Goal: Information Seeking & Learning: Check status

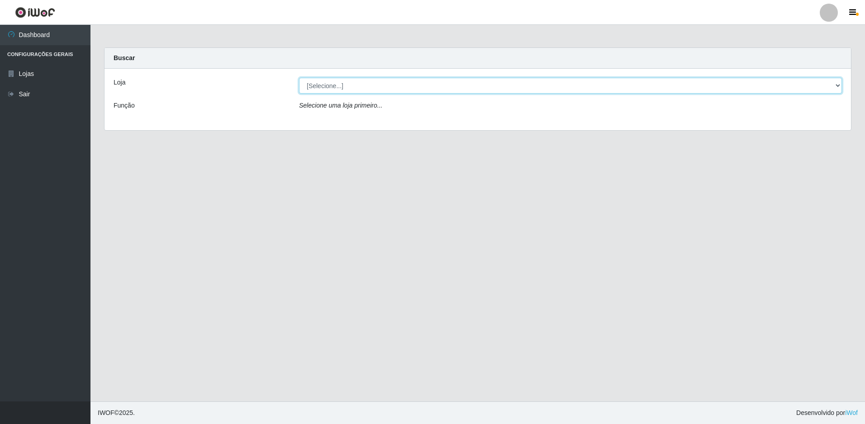
click at [352, 85] on select "[Selecione...] Extrabom - Loja 13 [GEOGRAPHIC_DATA]" at bounding box center [570, 86] width 543 height 16
select select "436"
click at [299, 78] on select "[Selecione...] Extrabom - Loja 13 [GEOGRAPHIC_DATA]" at bounding box center [570, 86] width 543 height 16
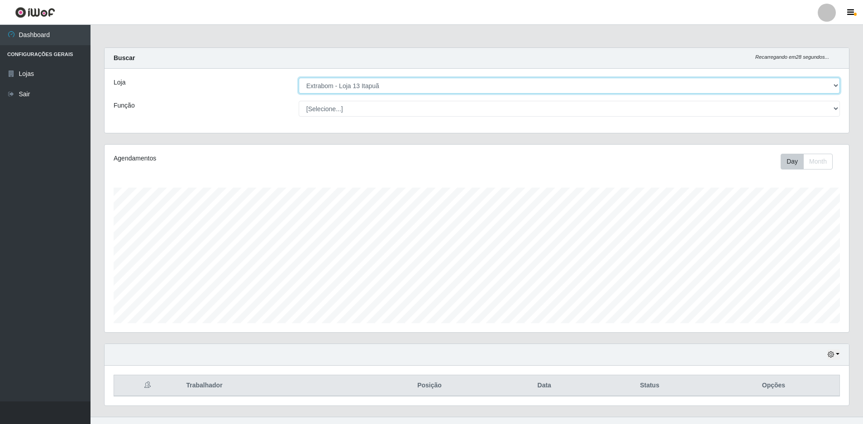
scroll to position [15, 0]
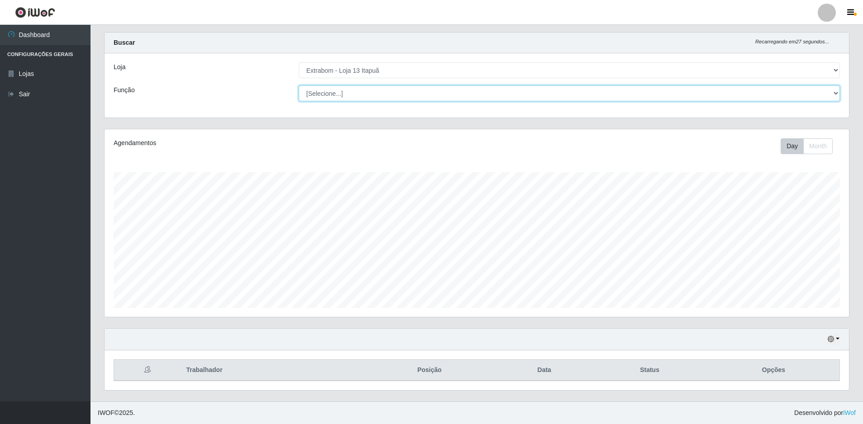
click at [413, 97] on select "[Selecione...] Carregador e Descarregador de Caminhão Carregador e Descarregado…" at bounding box center [569, 94] width 541 height 16
click at [299, 86] on select "[Selecione...] Carregador e Descarregador de Caminhão Carregador e Descarregado…" at bounding box center [569, 94] width 541 height 16
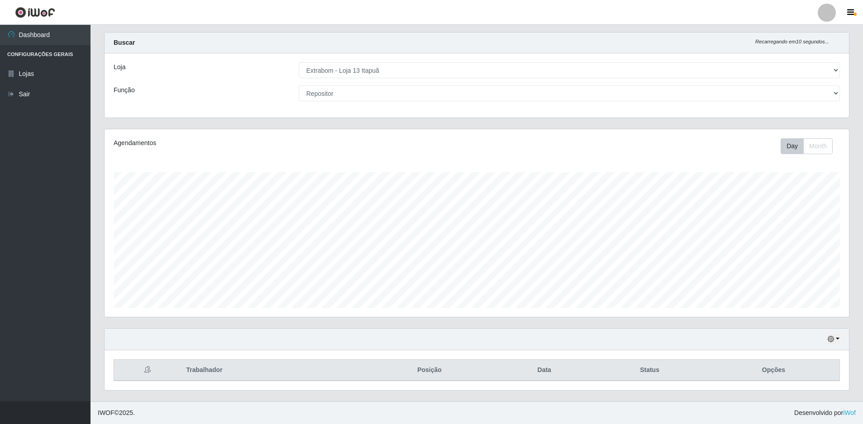
click at [375, 84] on div "Loja [Selecione...] Extrabom - Loja 13 Itapuã Função [Selecione...] Carregador …" at bounding box center [477, 85] width 744 height 64
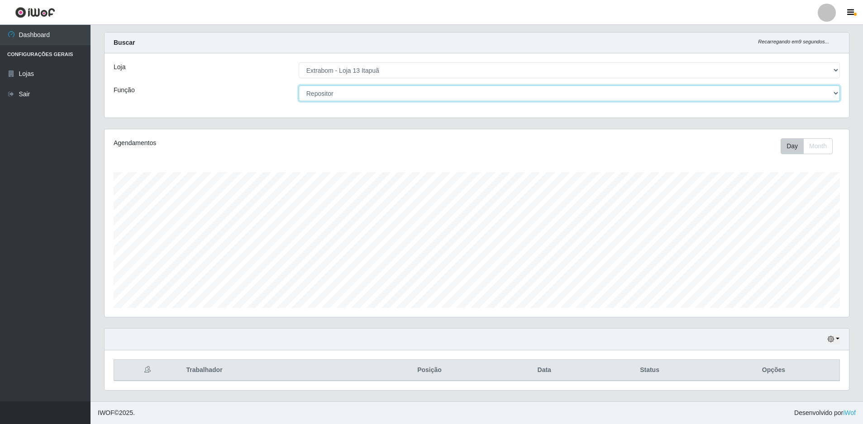
click at [373, 91] on select "[Selecione...] Carregador e Descarregador de Caminhão Carregador e Descarregado…" at bounding box center [569, 94] width 541 height 16
select select "82"
click at [299, 86] on select "[Selecione...] Carregador e Descarregador de Caminhão Carregador e Descarregado…" at bounding box center [569, 94] width 541 height 16
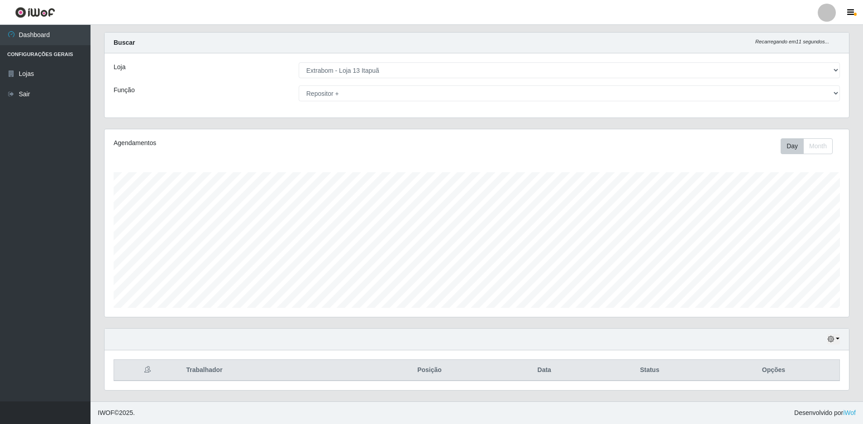
click at [840, 338] on div "Hoje 1 dia 3 dias 1 Semana Não encerrados" at bounding box center [477, 340] width 744 height 22
click at [837, 343] on button "button" at bounding box center [833, 339] width 13 height 10
click at [794, 288] on button "3 dias" at bounding box center [803, 286] width 71 height 19
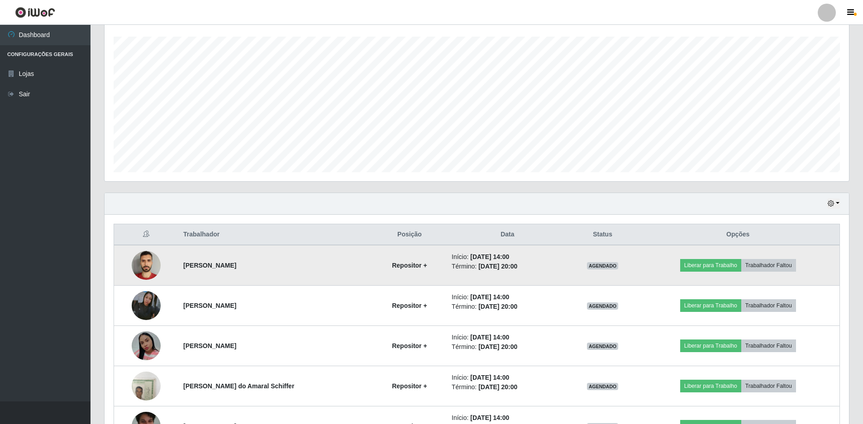
scroll to position [196, 0]
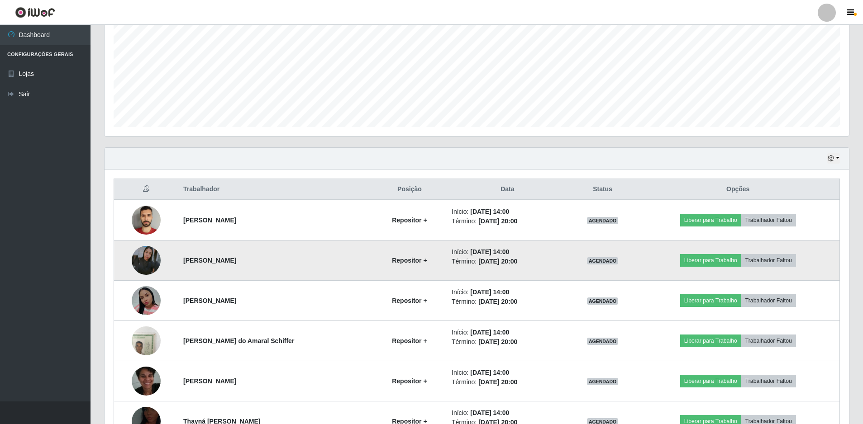
click at [139, 257] on img at bounding box center [146, 260] width 29 height 29
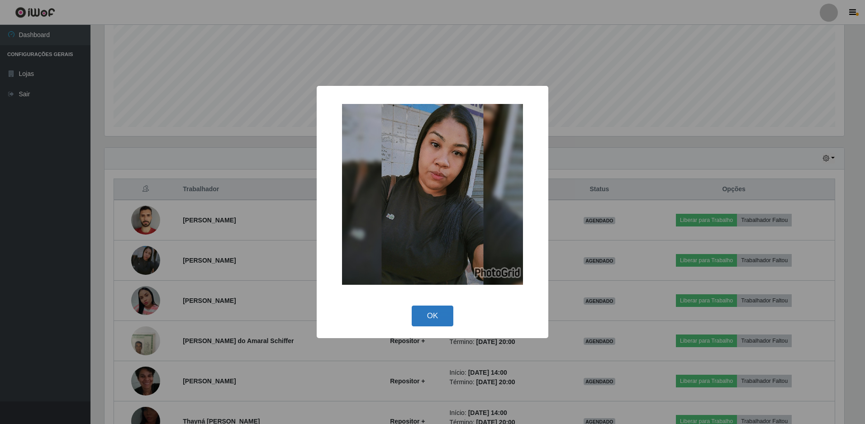
click at [439, 311] on button "OK" at bounding box center [433, 316] width 42 height 21
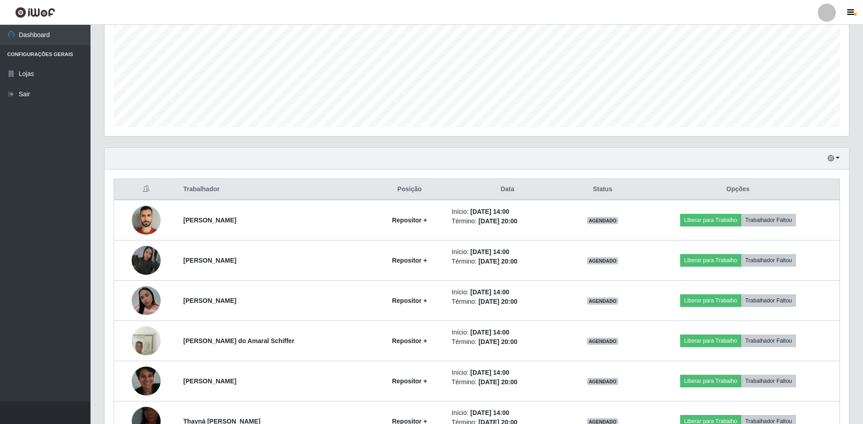
scroll to position [242, 0]
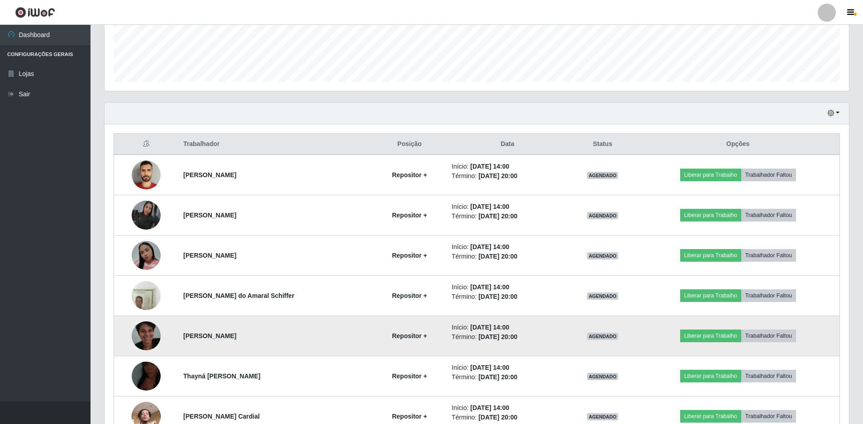
click at [140, 334] on img at bounding box center [146, 336] width 29 height 64
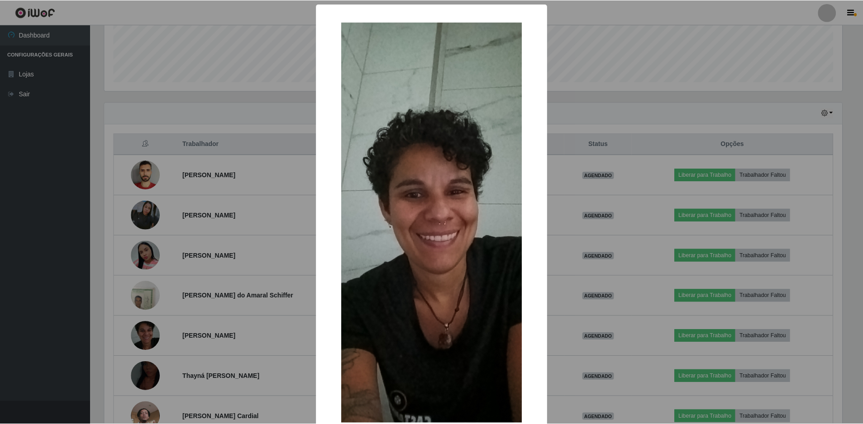
scroll to position [56, 0]
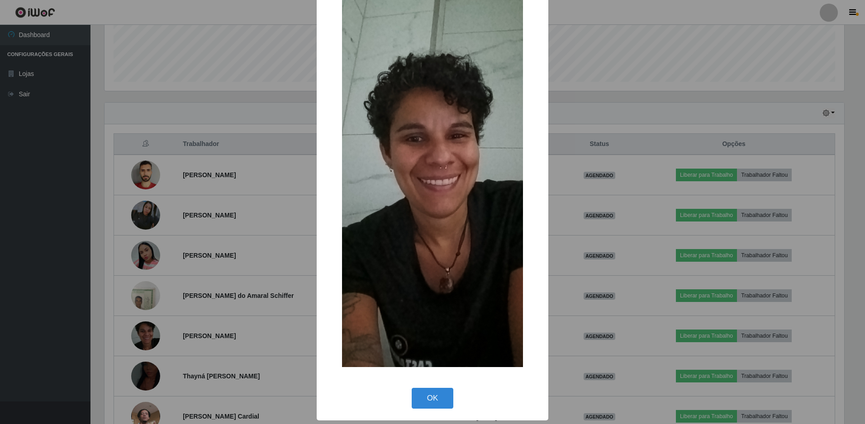
drag, startPoint x: 424, startPoint y: 395, endPoint x: 235, endPoint y: 355, distance: 192.9
click at [423, 395] on button "OK" at bounding box center [433, 398] width 42 height 21
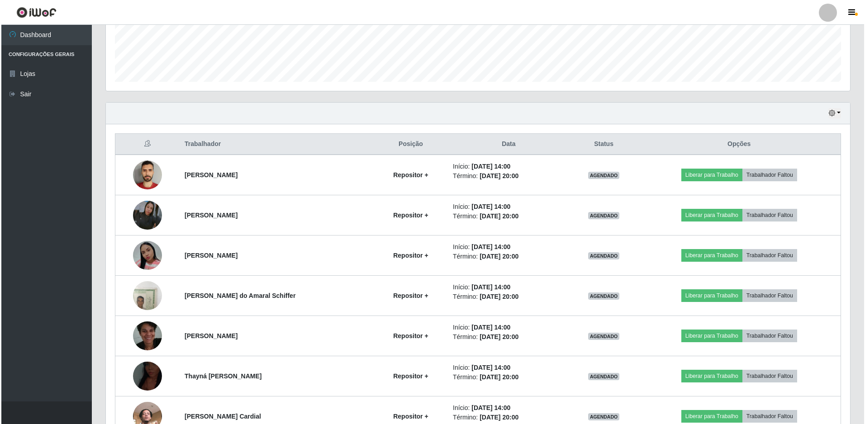
scroll to position [337, 0]
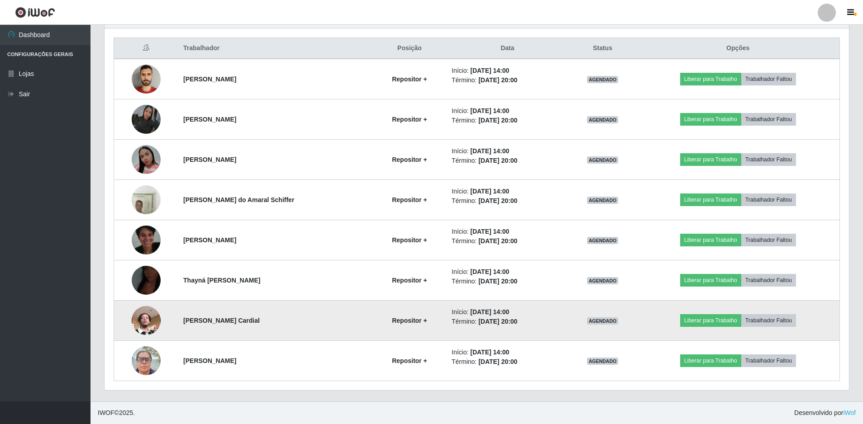
click at [145, 314] on img at bounding box center [146, 321] width 29 height 52
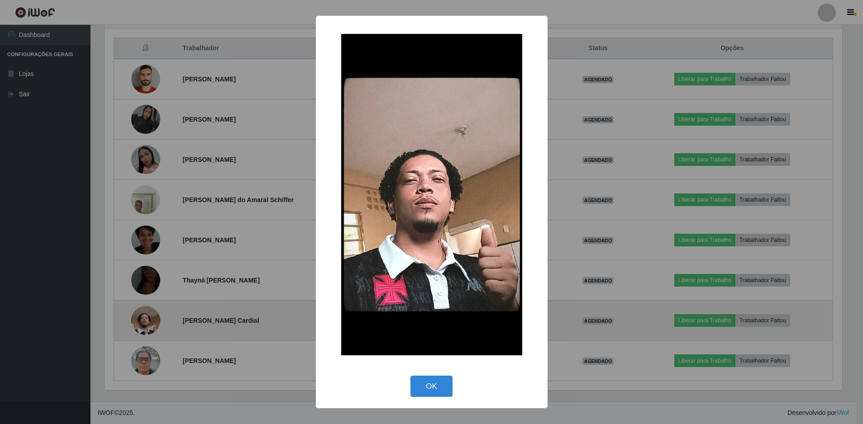
scroll to position [188, 740]
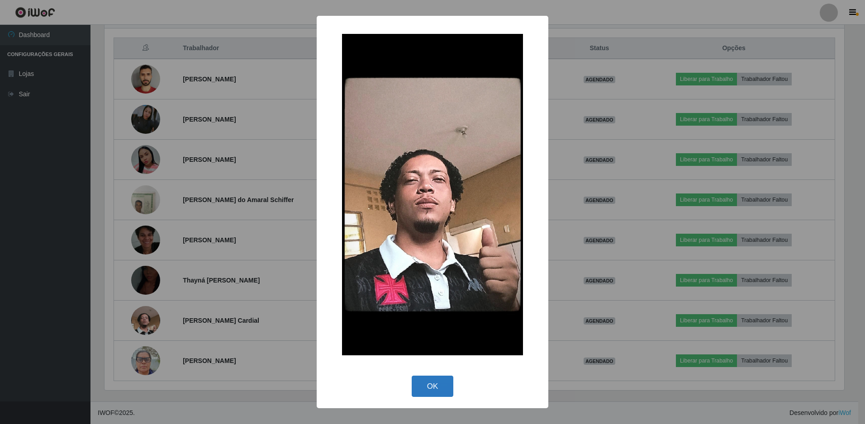
click at [433, 384] on button "OK" at bounding box center [433, 386] width 42 height 21
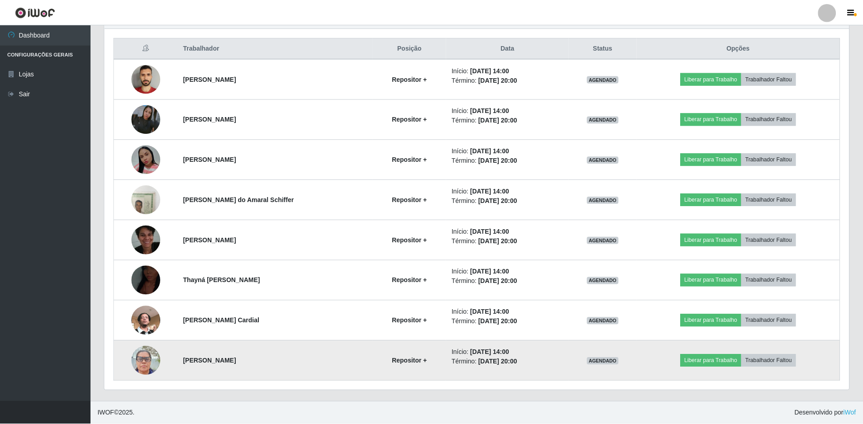
scroll to position [188, 744]
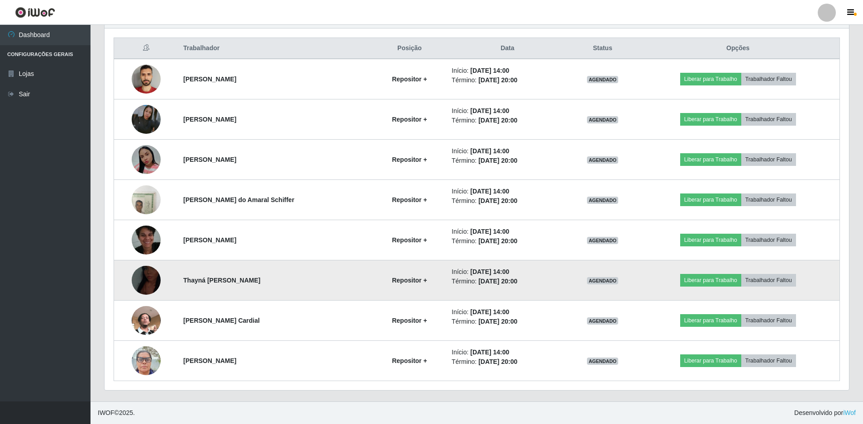
click at [149, 278] on img at bounding box center [146, 280] width 29 height 36
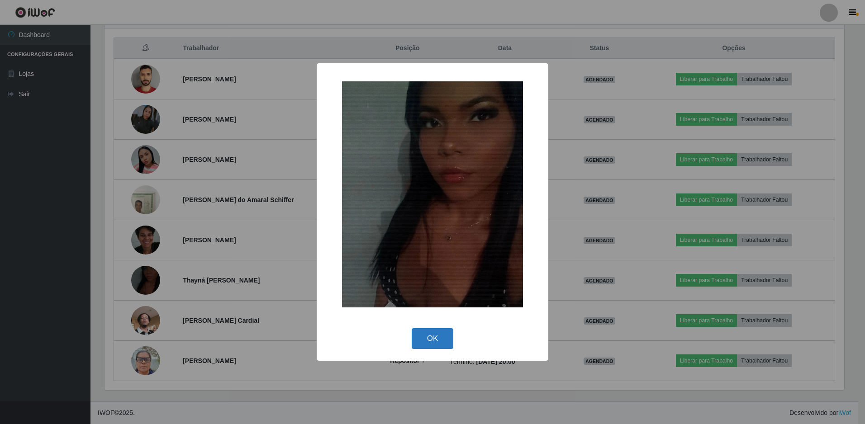
click at [422, 340] on button "OK" at bounding box center [433, 338] width 42 height 21
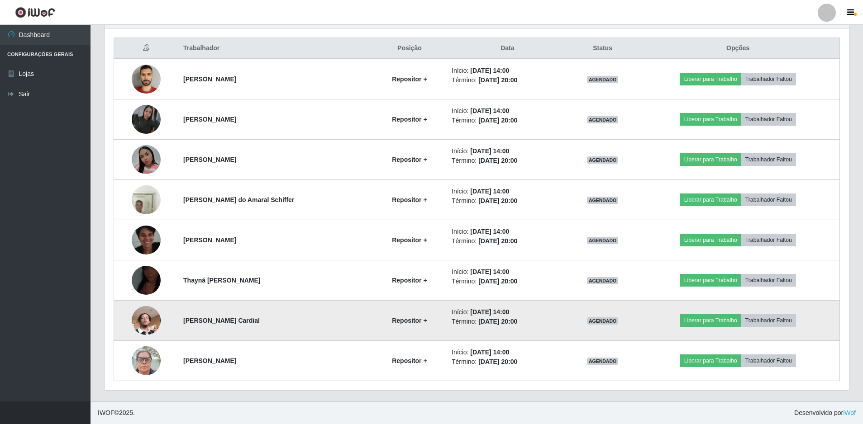
scroll to position [188, 744]
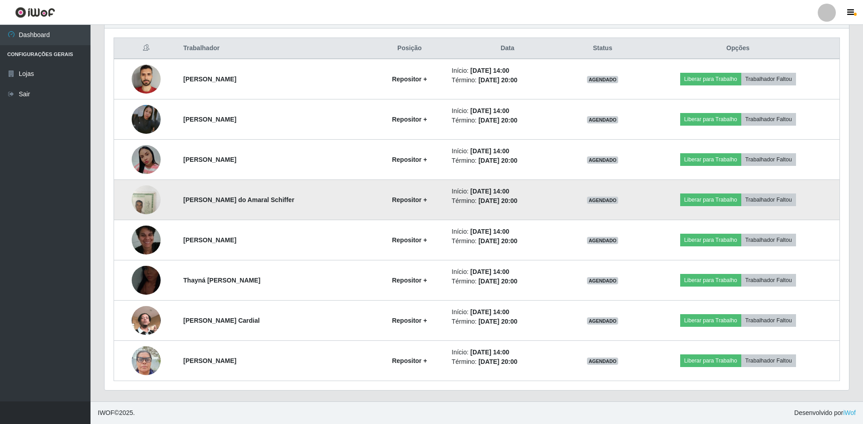
click at [139, 199] on img at bounding box center [146, 200] width 29 height 52
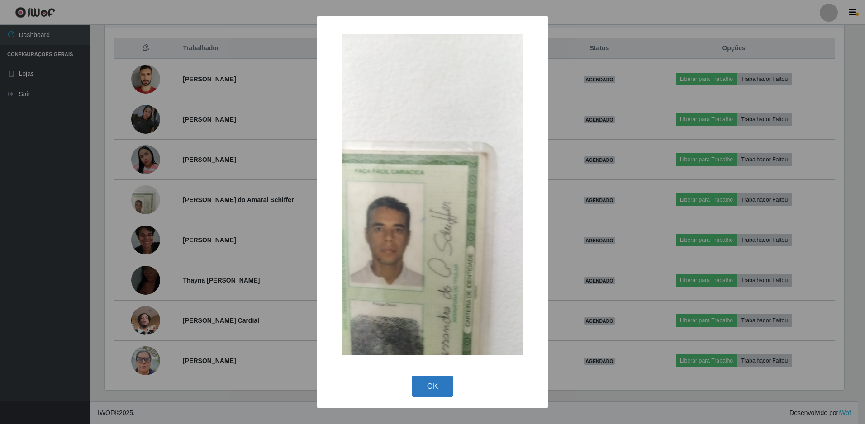
drag, startPoint x: 434, startPoint y: 384, endPoint x: 369, endPoint y: 376, distance: 66.0
click at [434, 384] on button "OK" at bounding box center [433, 386] width 42 height 21
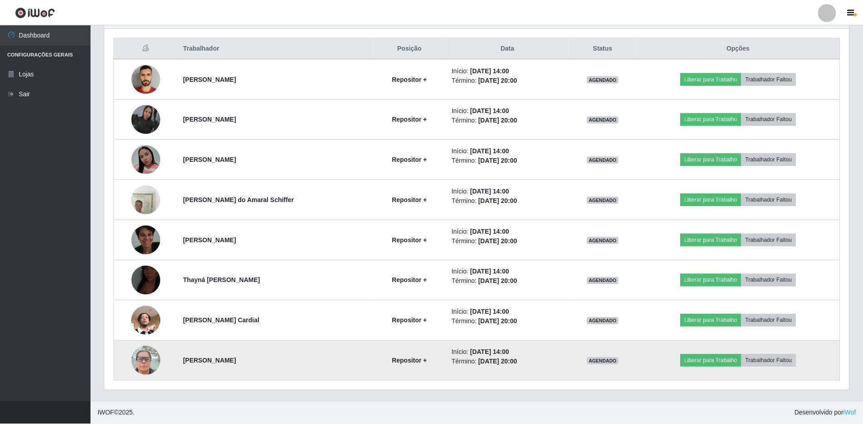
scroll to position [188, 744]
click at [135, 371] on img at bounding box center [146, 361] width 29 height 38
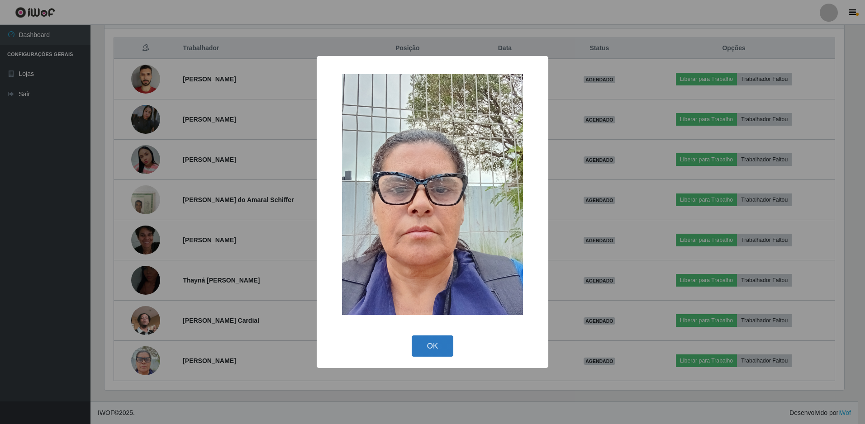
click at [429, 350] on button "OK" at bounding box center [433, 346] width 42 height 21
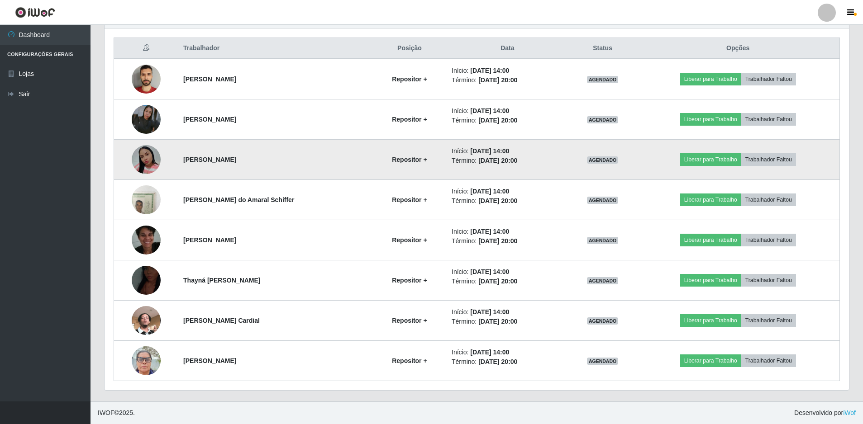
click at [139, 166] on img at bounding box center [146, 159] width 29 height 29
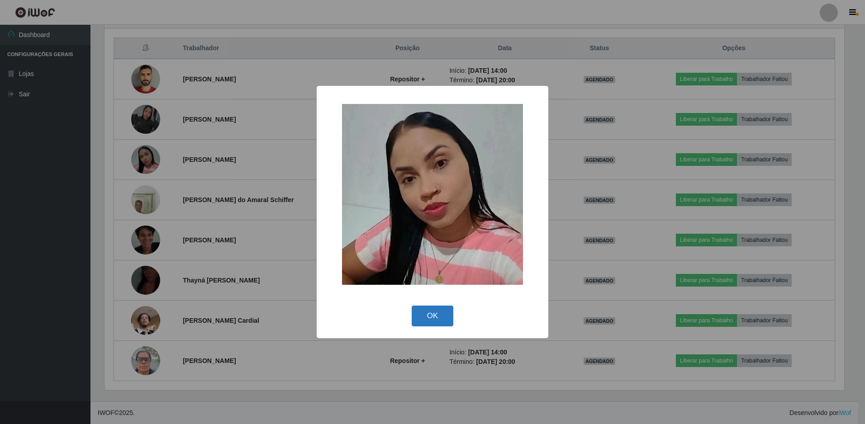
click at [430, 313] on button "OK" at bounding box center [433, 316] width 42 height 21
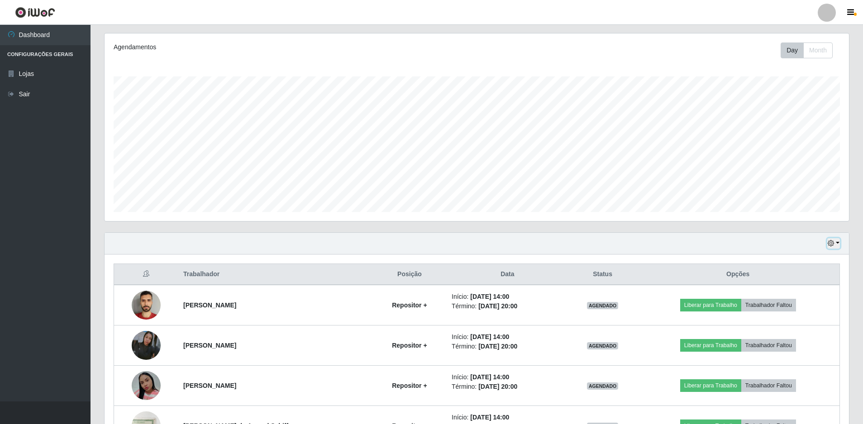
click at [836, 245] on button "button" at bounding box center [833, 243] width 13 height 10
click at [785, 284] on button "1 dia" at bounding box center [803, 278] width 71 height 19
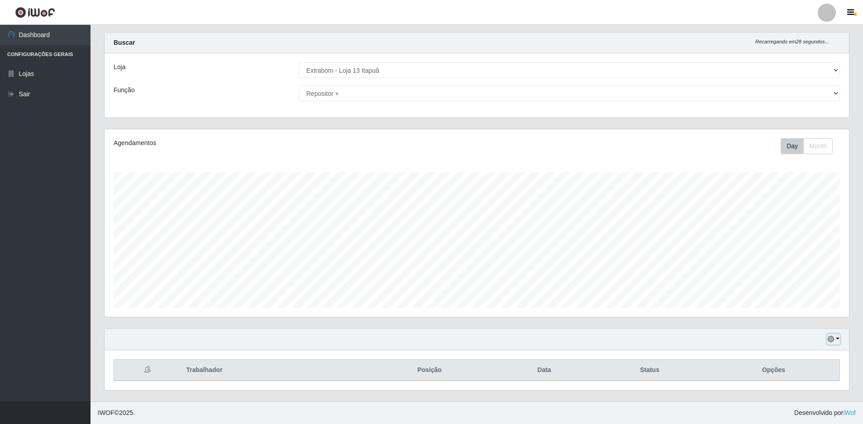
click at [837, 342] on button "button" at bounding box center [833, 339] width 13 height 10
click at [795, 247] on button "Hoje" at bounding box center [803, 248] width 71 height 19
